Goal: Check status: Check status

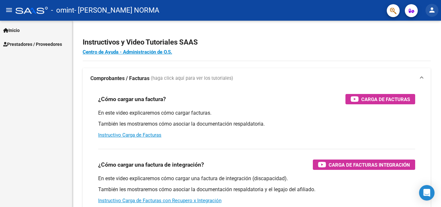
click at [436, 13] on button "person" at bounding box center [431, 10] width 13 height 13
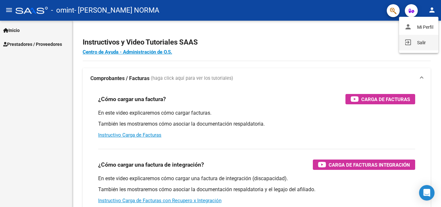
click at [420, 41] on button "exit_to_app Salir" at bounding box center [418, 42] width 39 height 15
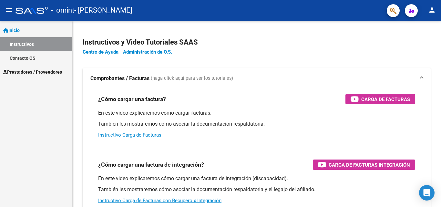
click at [47, 70] on span "Prestadores / Proveedores" at bounding box center [32, 71] width 59 height 7
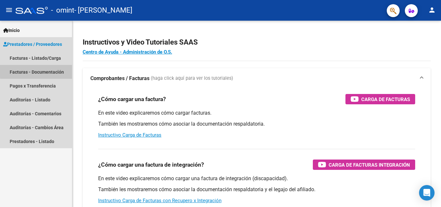
click at [47, 70] on link "Facturas - Documentación" at bounding box center [36, 72] width 72 height 14
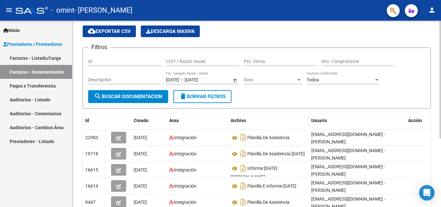
scroll to position [32, 0]
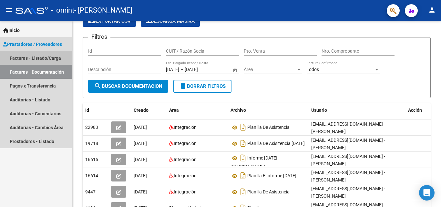
click at [53, 55] on link "Facturas - Listado/Carga" at bounding box center [36, 58] width 72 height 14
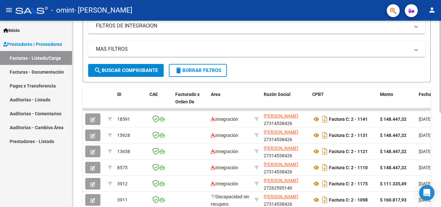
scroll to position [129, 0]
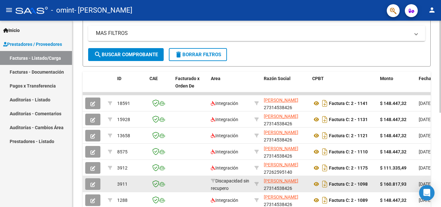
click at [389, 185] on strong "$ 160.817,93" at bounding box center [393, 183] width 26 height 5
click at [258, 183] on icon at bounding box center [256, 184] width 5 height 5
type input "27314538426"
click at [395, 184] on strong "$ 148.447,32" at bounding box center [393, 183] width 26 height 5
click at [95, 182] on button "button" at bounding box center [92, 184] width 15 height 12
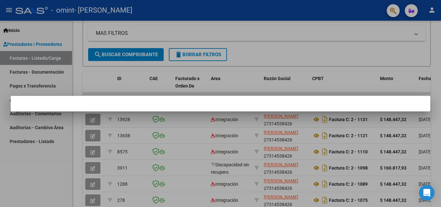
click at [99, 173] on div at bounding box center [220, 103] width 441 height 207
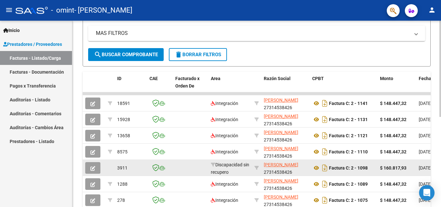
click at [93, 168] on icon "button" at bounding box center [92, 168] width 5 height 5
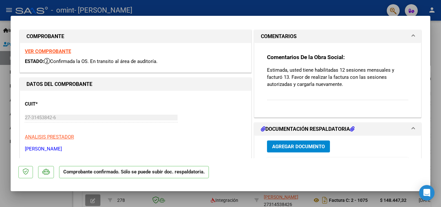
scroll to position [0, 0]
